Goal: Task Accomplishment & Management: Complete application form

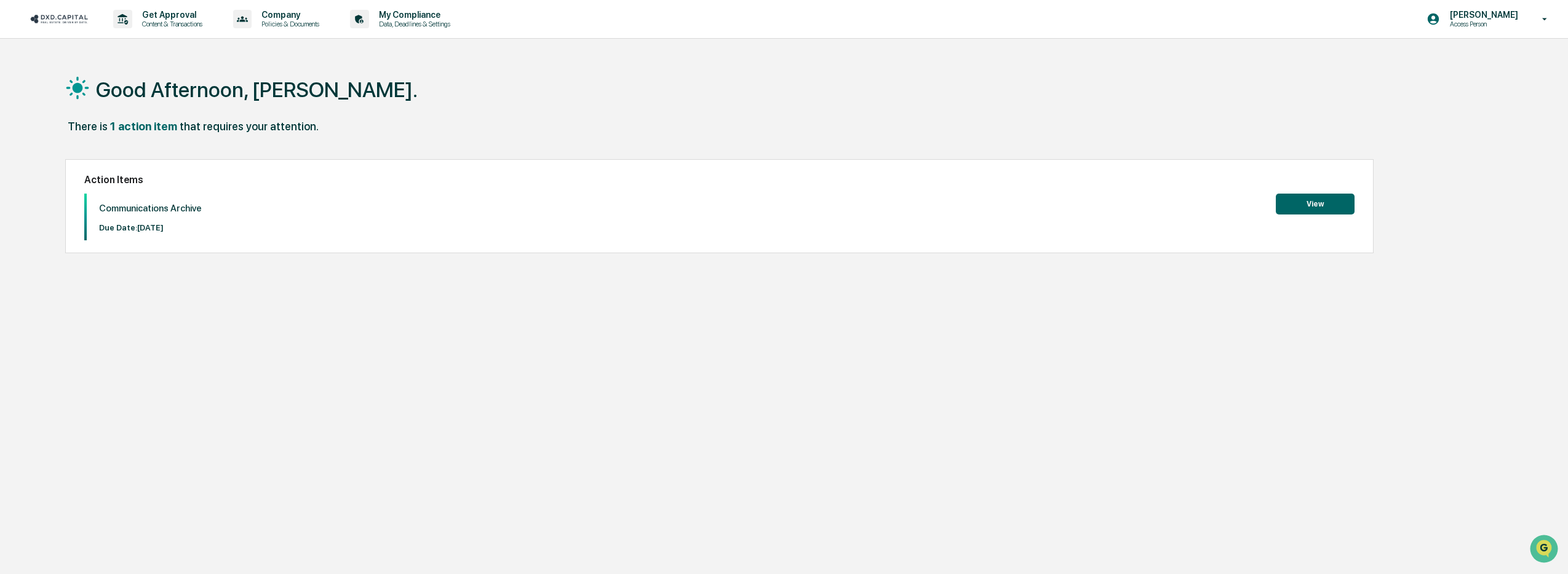
click at [1339, 203] on button "View" at bounding box center [1315, 204] width 78 height 21
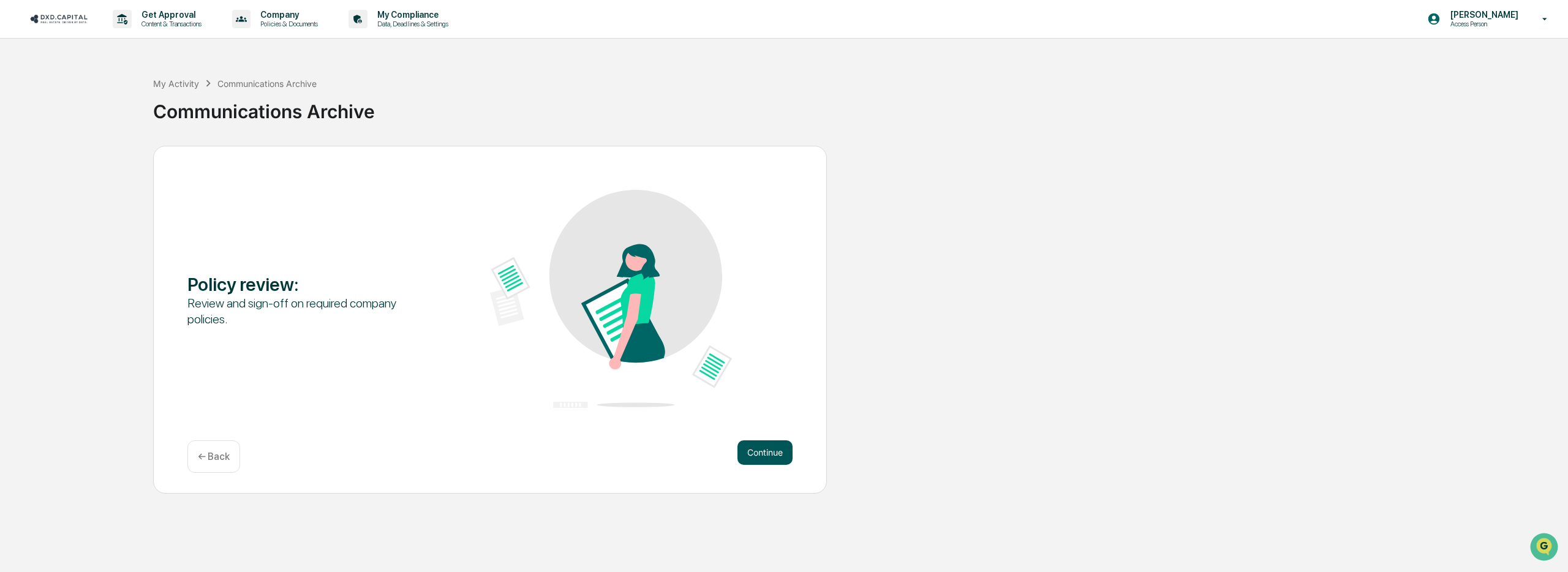
click at [757, 456] on button "Continue" at bounding box center [765, 453] width 55 height 25
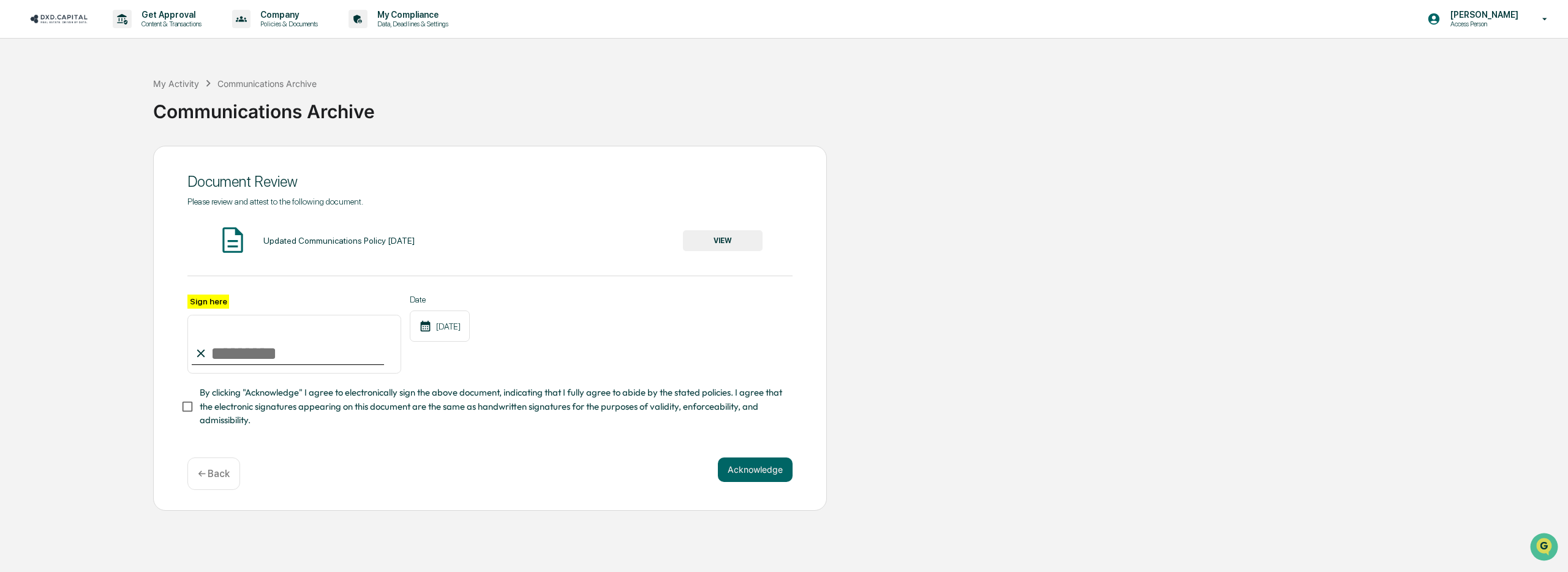
click at [390, 239] on div "Updated Communications Policy [DATE]" at bounding box center [339, 240] width 151 height 9
click at [743, 243] on button "VIEW" at bounding box center [722, 240] width 80 height 21
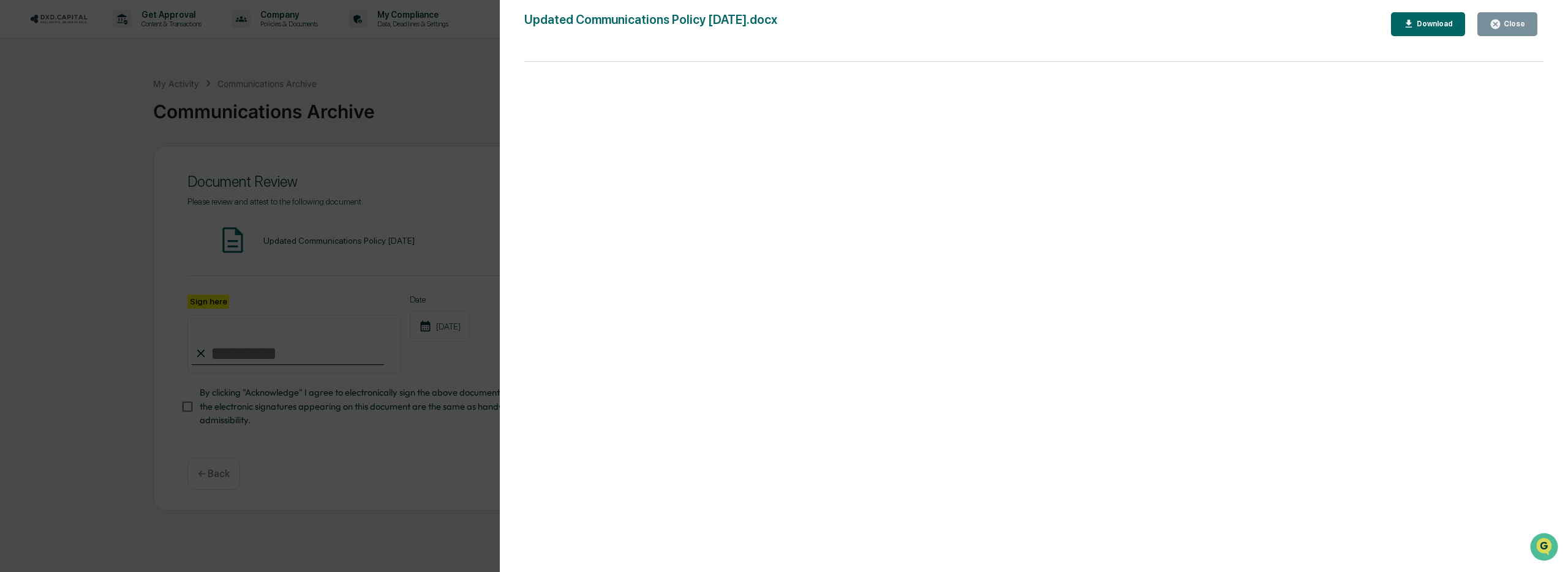
click at [432, 228] on div "Version History [DATE] 05:36 PM [PERSON_NAME] [DATE] 05:36 PM [PERSON_NAME] [DA…" at bounding box center [784, 286] width 1568 height 572
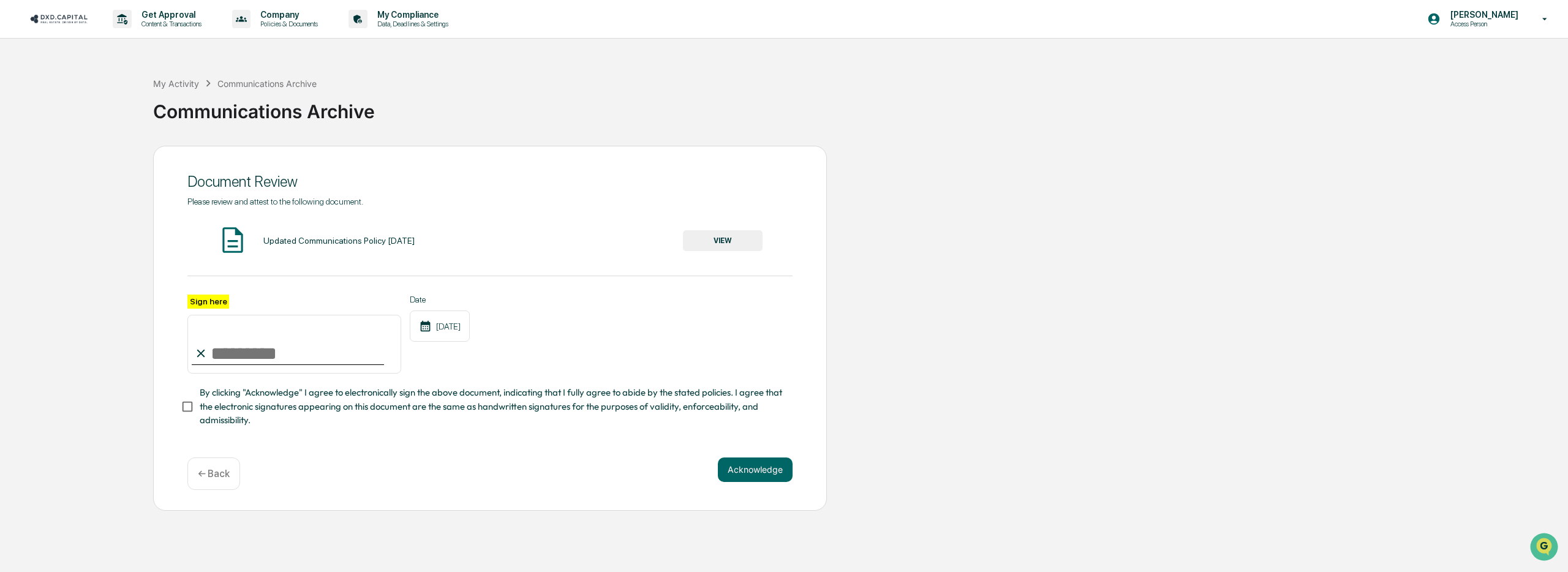
click at [278, 344] on input "Sign here" at bounding box center [294, 344] width 214 height 58
type input "**********"
click at [246, 405] on span "By clicking "Acknowledge" I agree to electronically sign the above document, in…" at bounding box center [491, 406] width 583 height 41
click at [775, 472] on button "Acknowledge" at bounding box center [755, 470] width 75 height 25
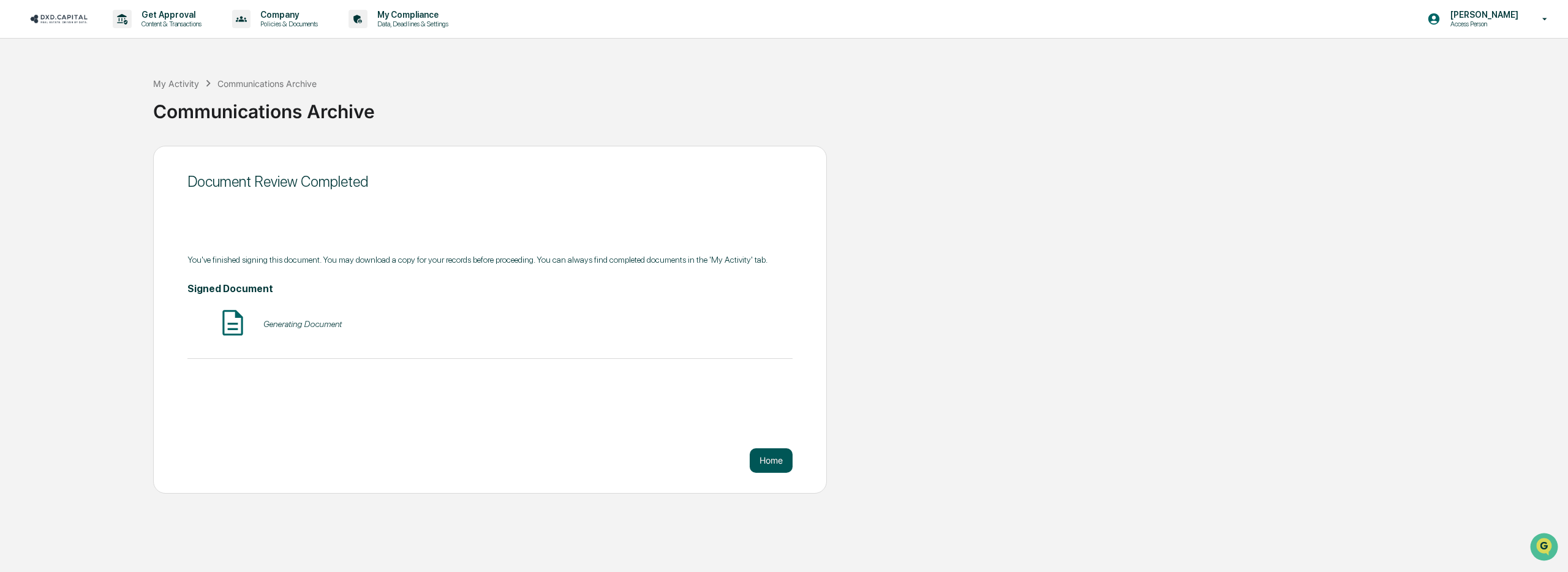
click at [777, 454] on button "Home" at bounding box center [771, 460] width 43 height 25
